Goal: Information Seeking & Learning: Learn about a topic

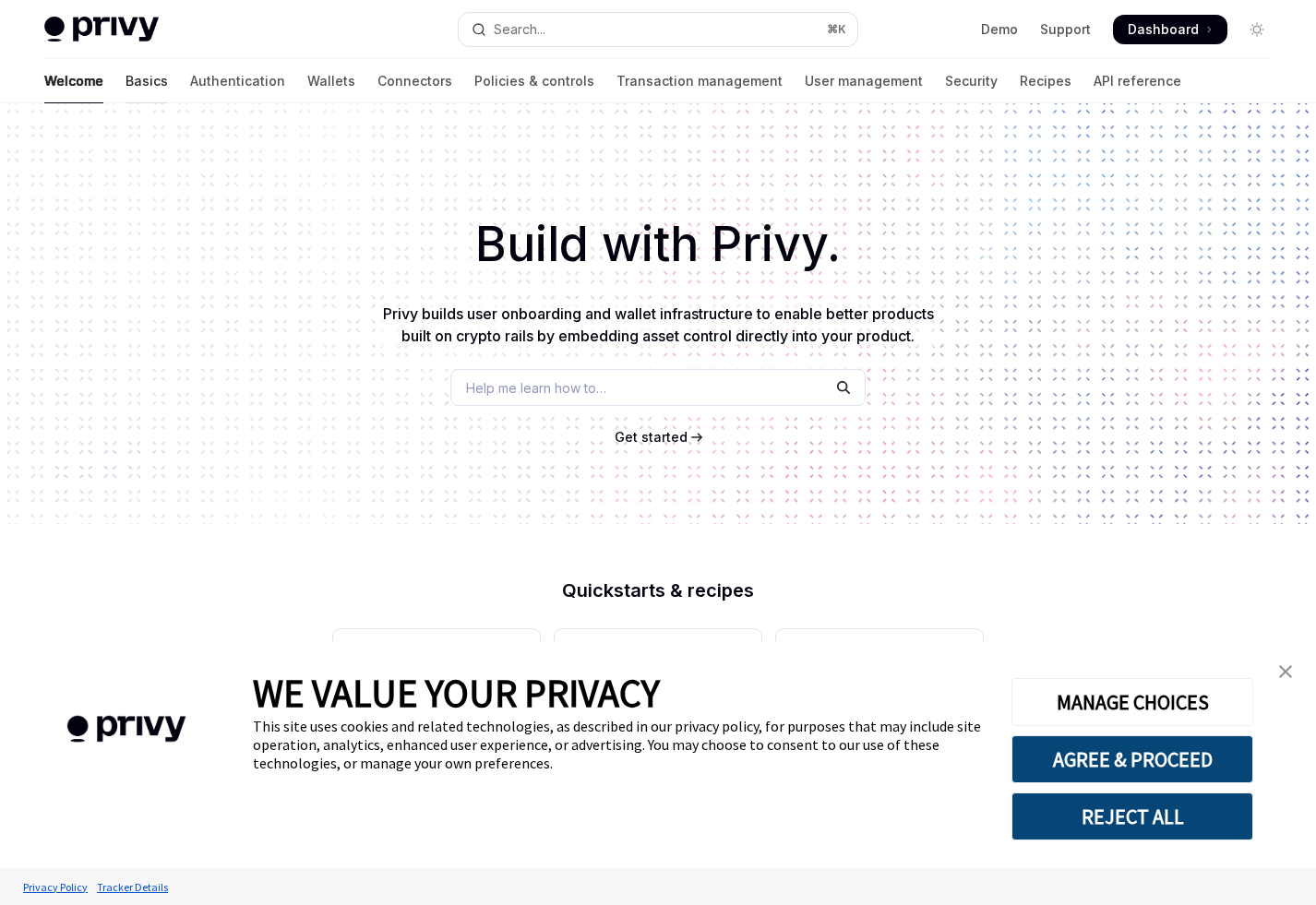
click at [126, 78] on link "Basics" at bounding box center [147, 81] width 43 height 45
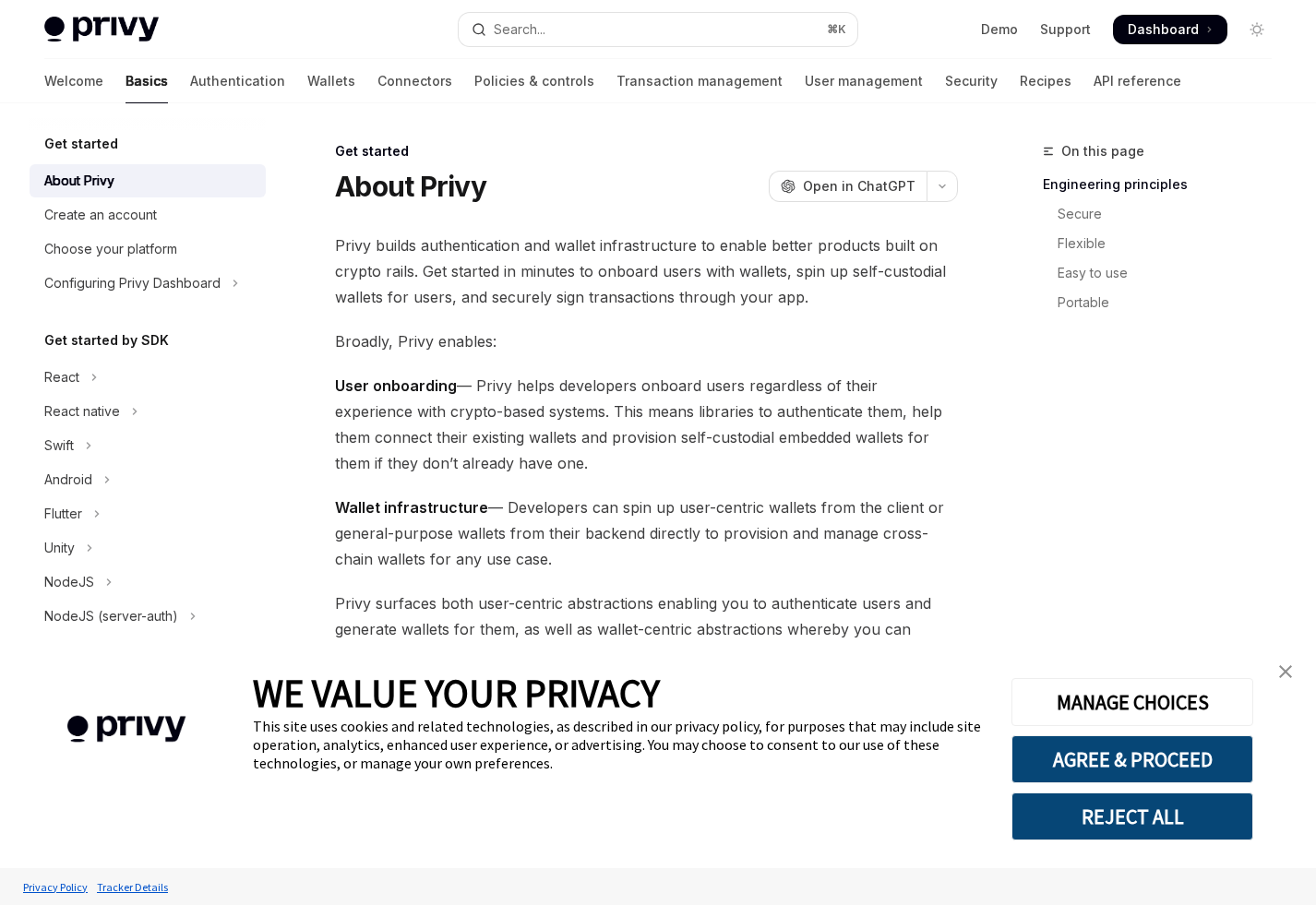
type textarea "*"
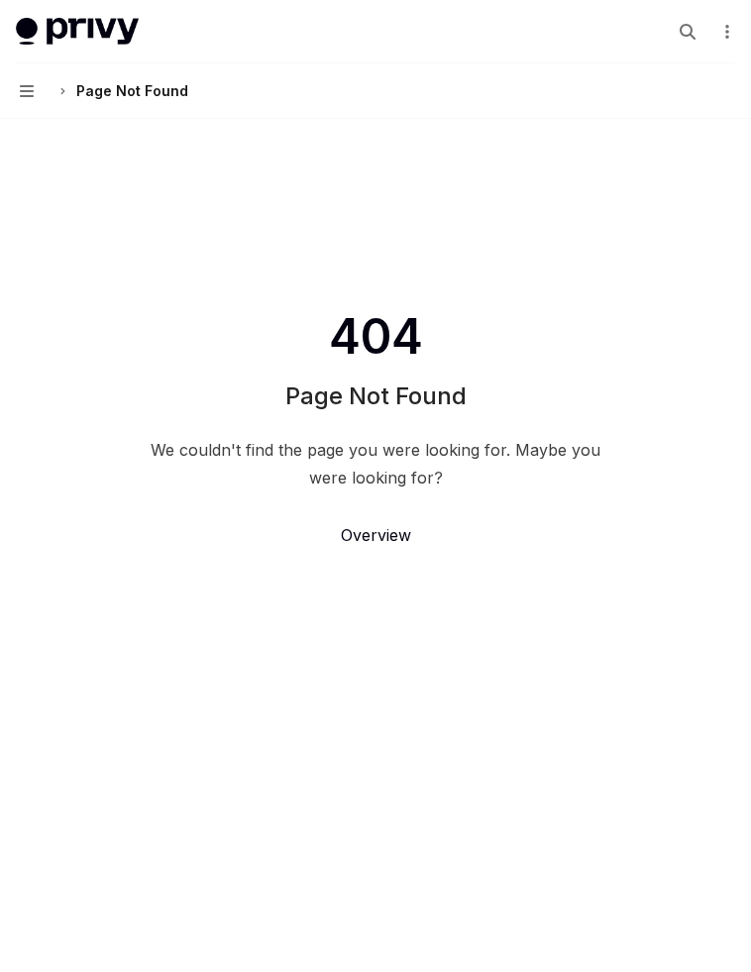
type textarea "*"
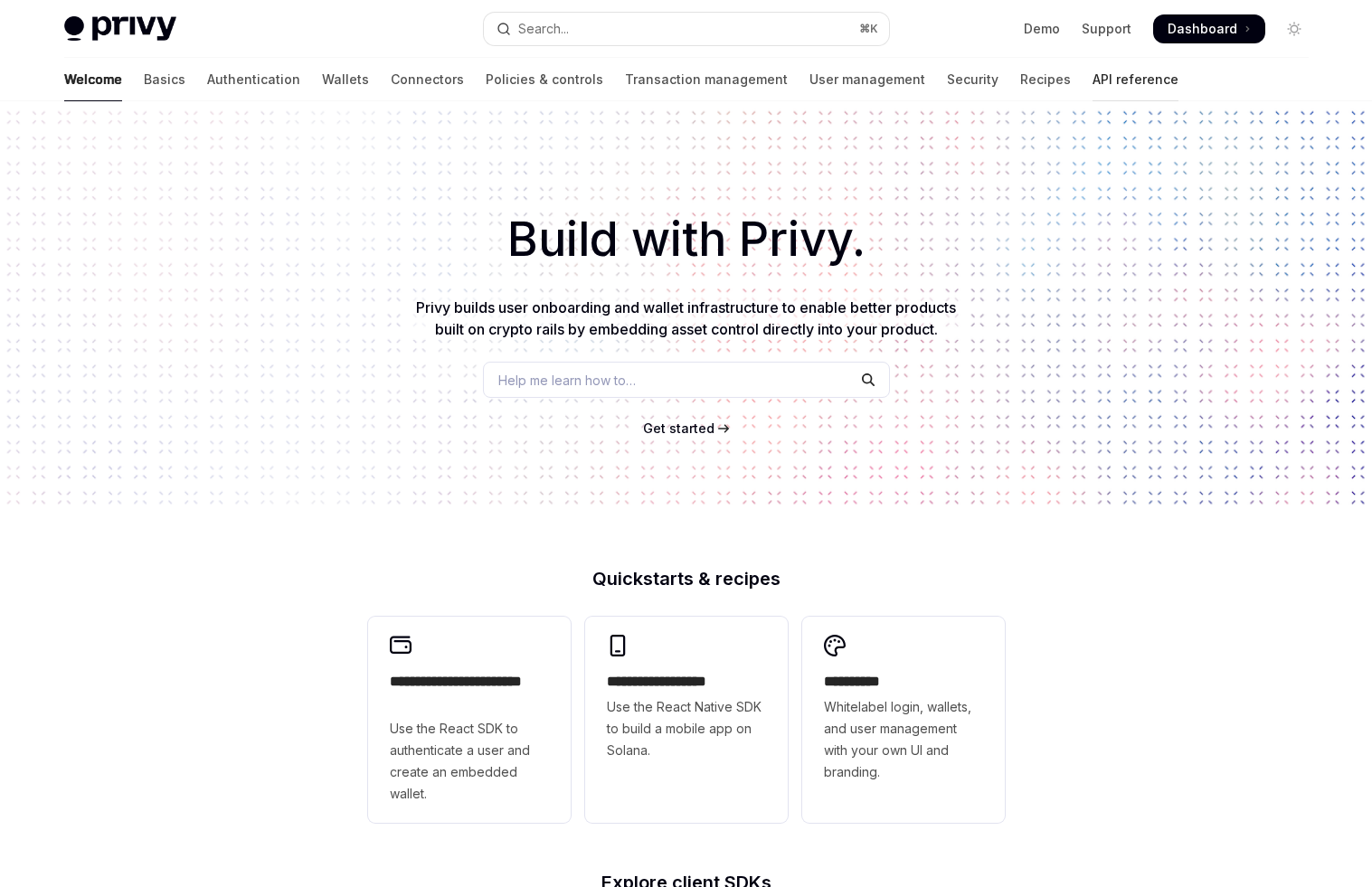
click at [1093, 77] on link "API reference" at bounding box center [1136, 79] width 86 height 44
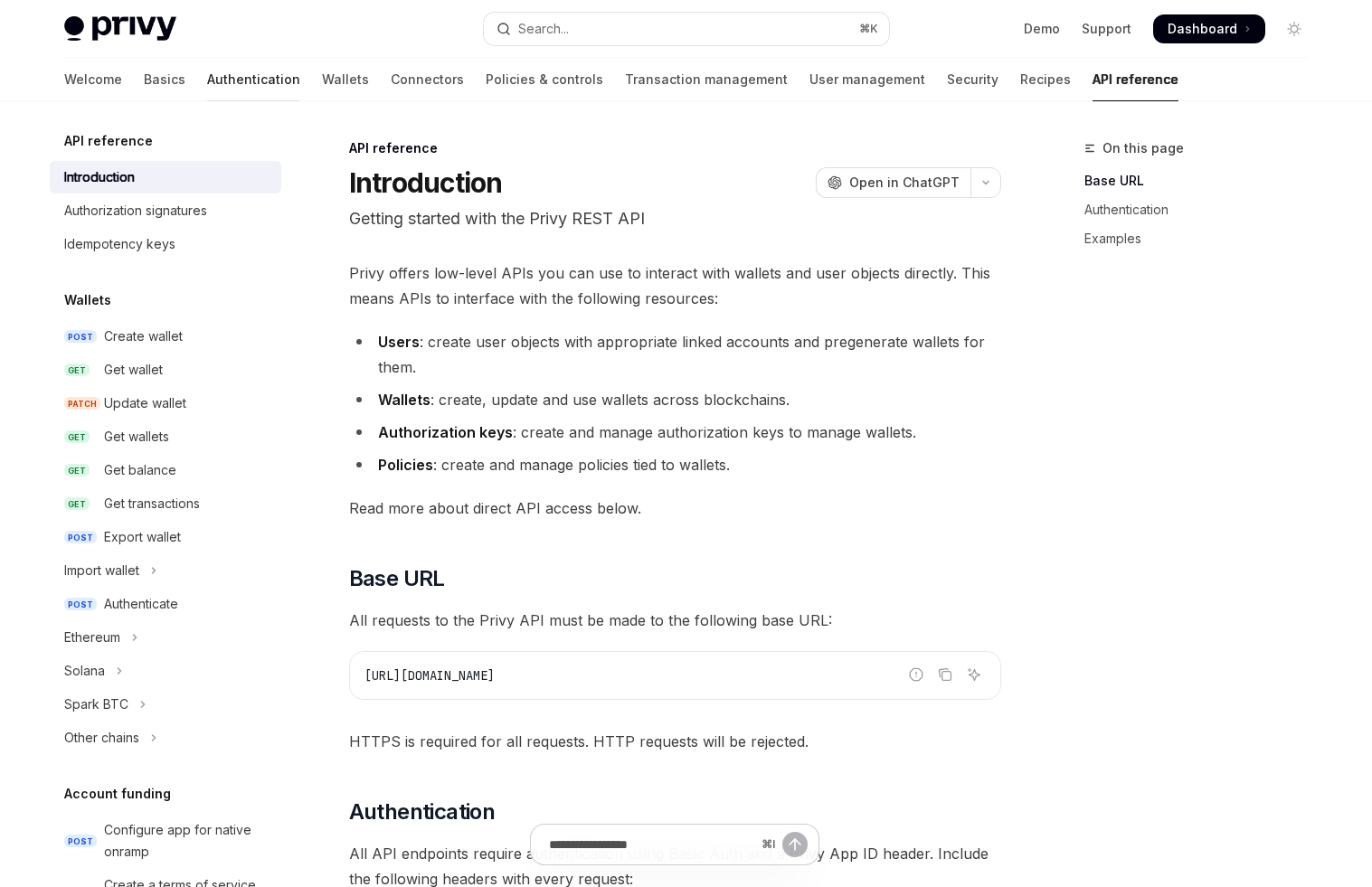
click at [207, 82] on link "Authentication" at bounding box center [254, 79] width 93 height 44
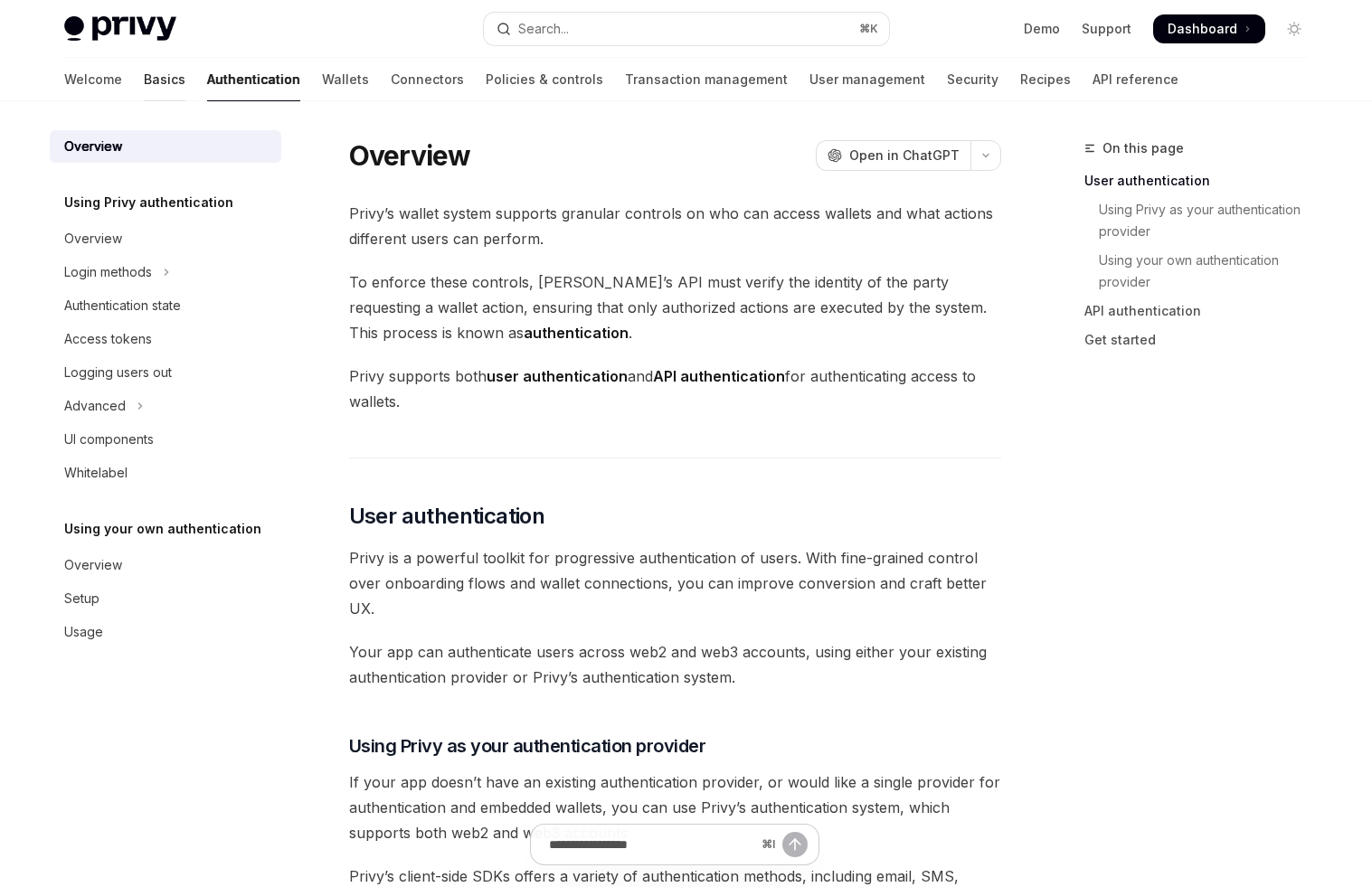
click at [144, 89] on link "Basics" at bounding box center [165, 79] width 42 height 44
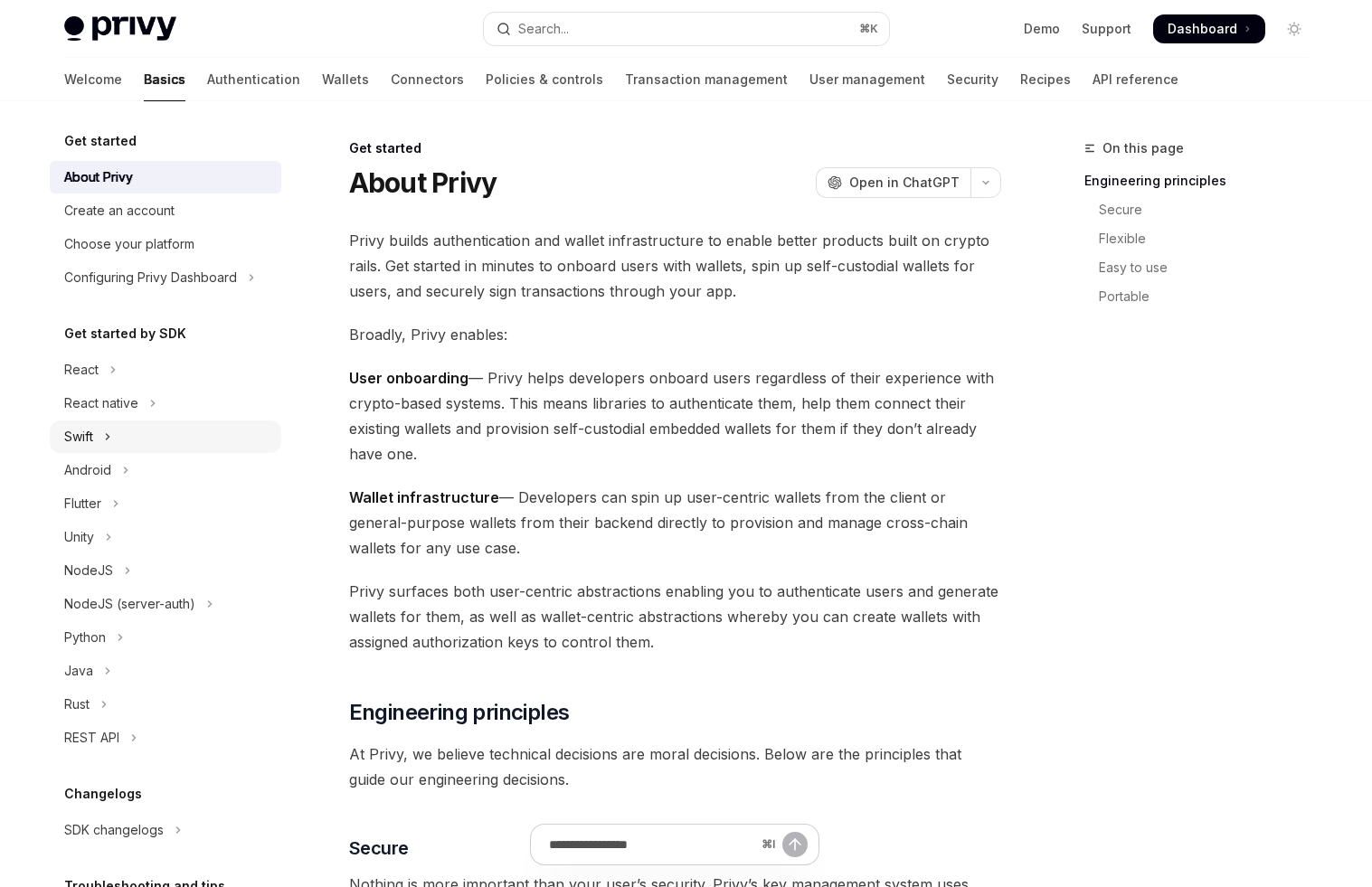
scroll to position [154, 0]
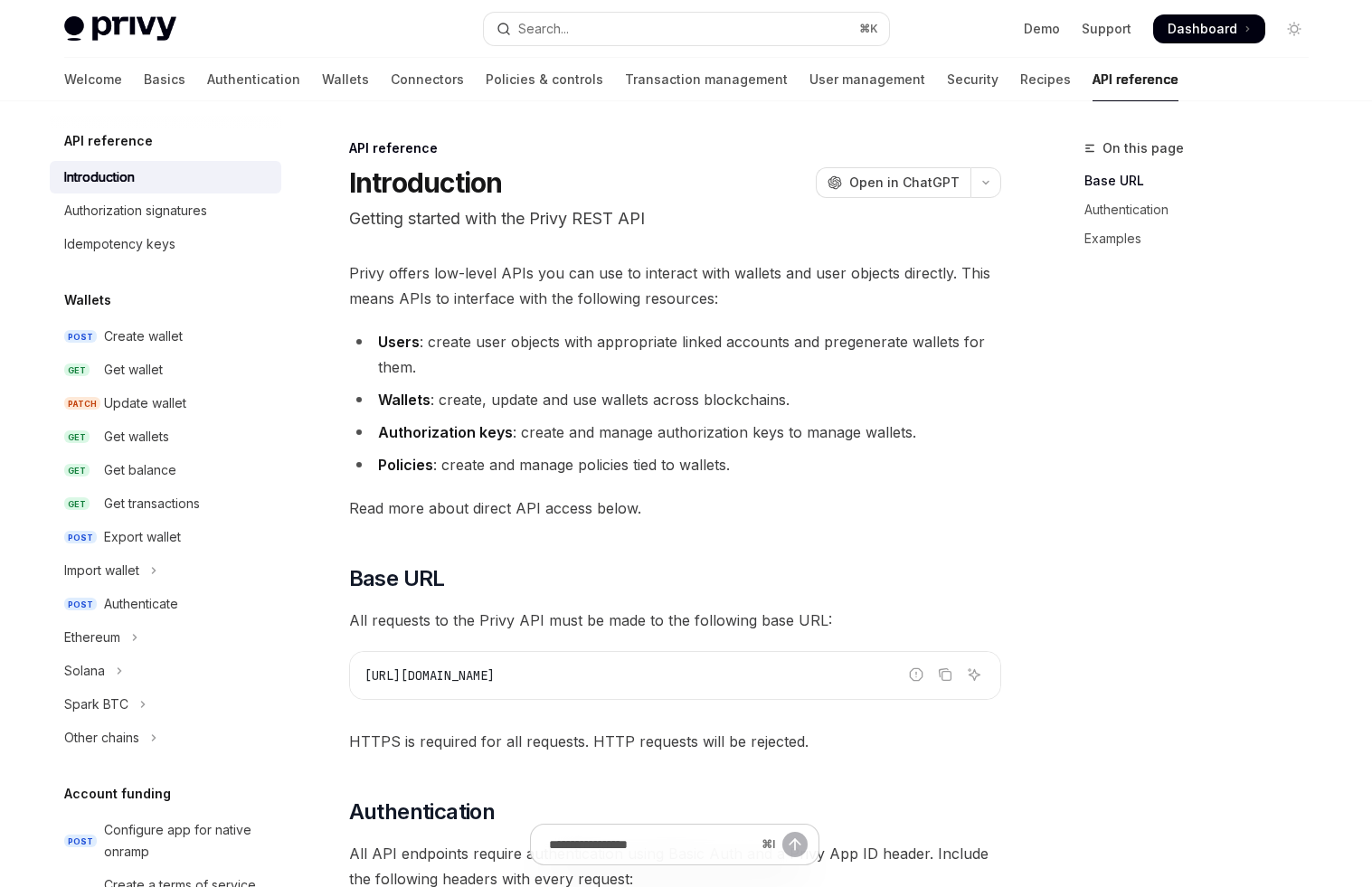
type textarea "*"
